Goal: Task Accomplishment & Management: Use online tool/utility

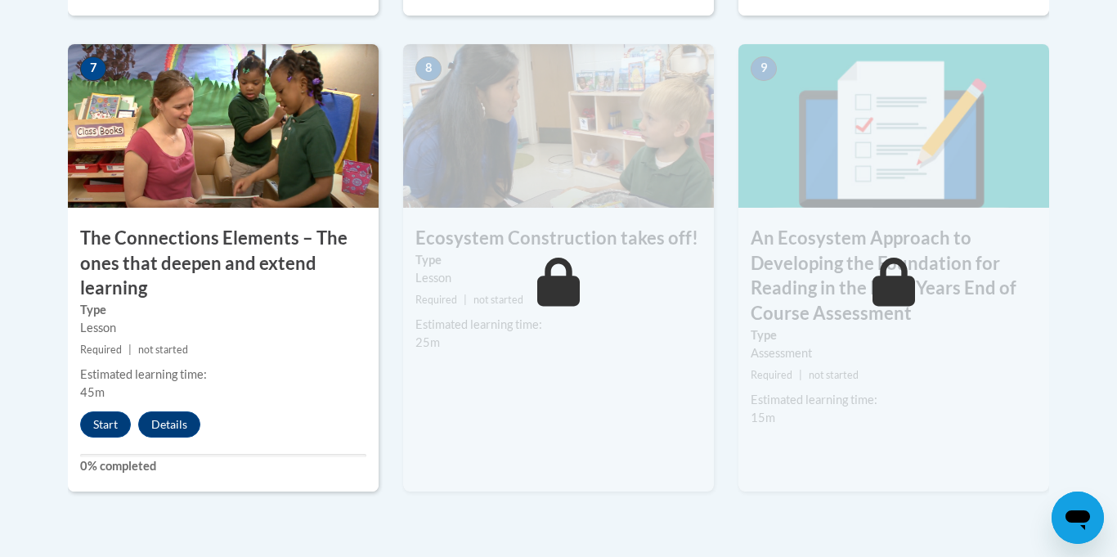
scroll to position [1470, 0]
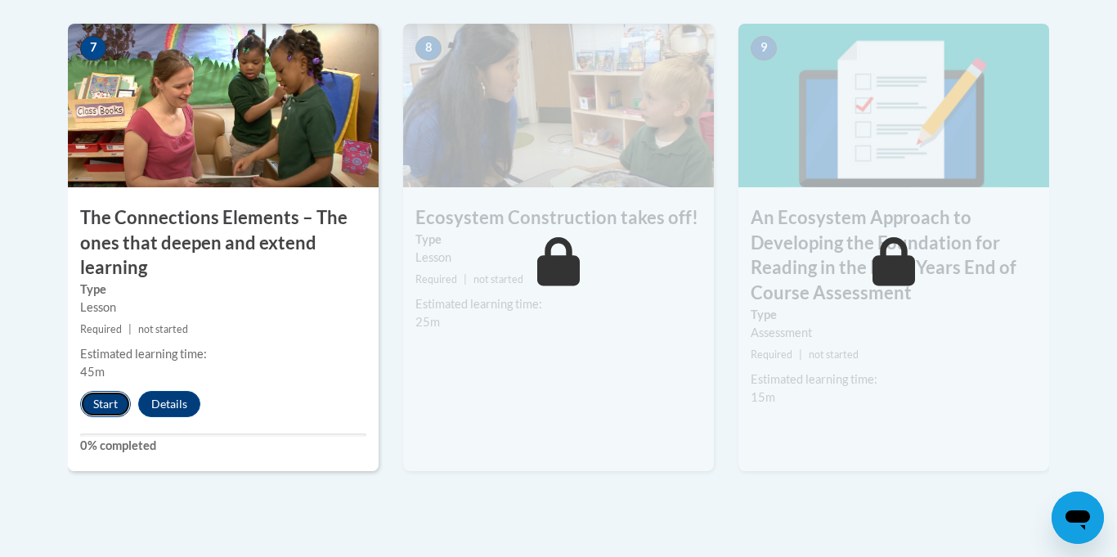
click at [113, 400] on button "Start" at bounding box center [105, 404] width 51 height 26
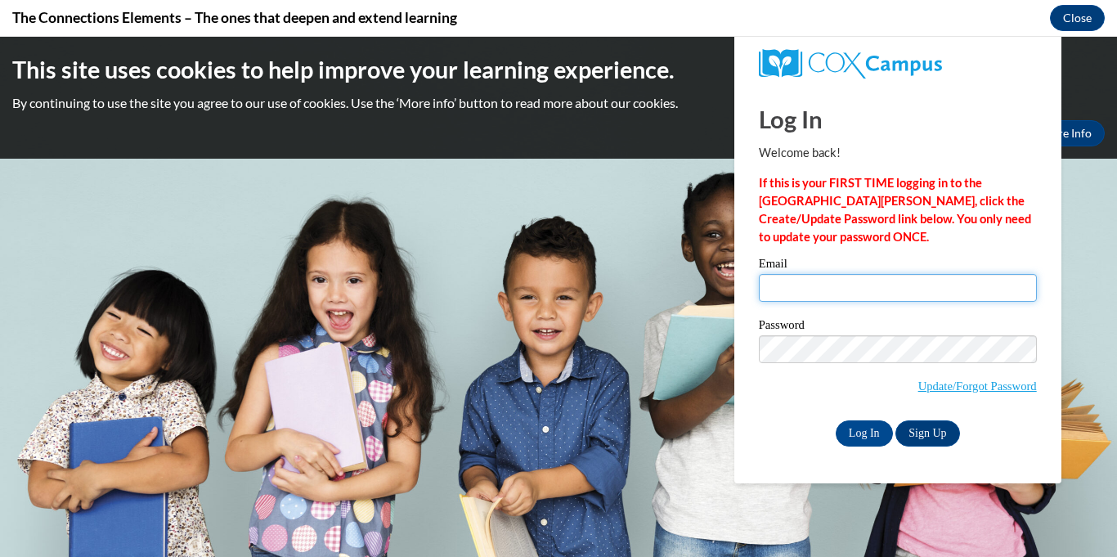
scroll to position [0, 0]
click at [900, 287] on input "Email" at bounding box center [898, 288] width 278 height 28
type input "[PERSON_NAME][EMAIL_ADDRESS][PERSON_NAME][DOMAIN_NAME]"
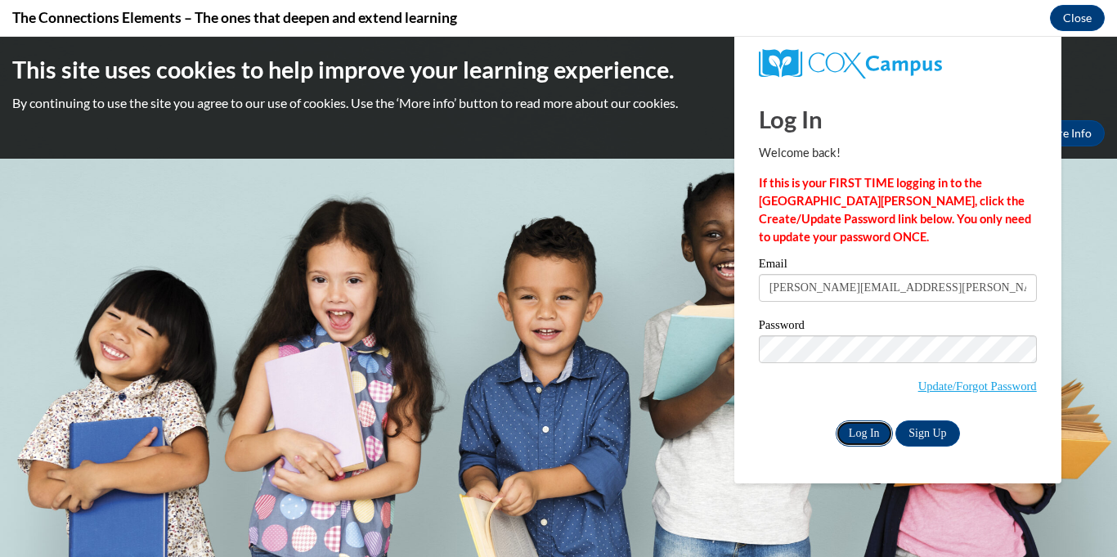
click at [858, 435] on input "Log In" at bounding box center [864, 433] width 57 height 26
